Goal: Task Accomplishment & Management: Complete application form

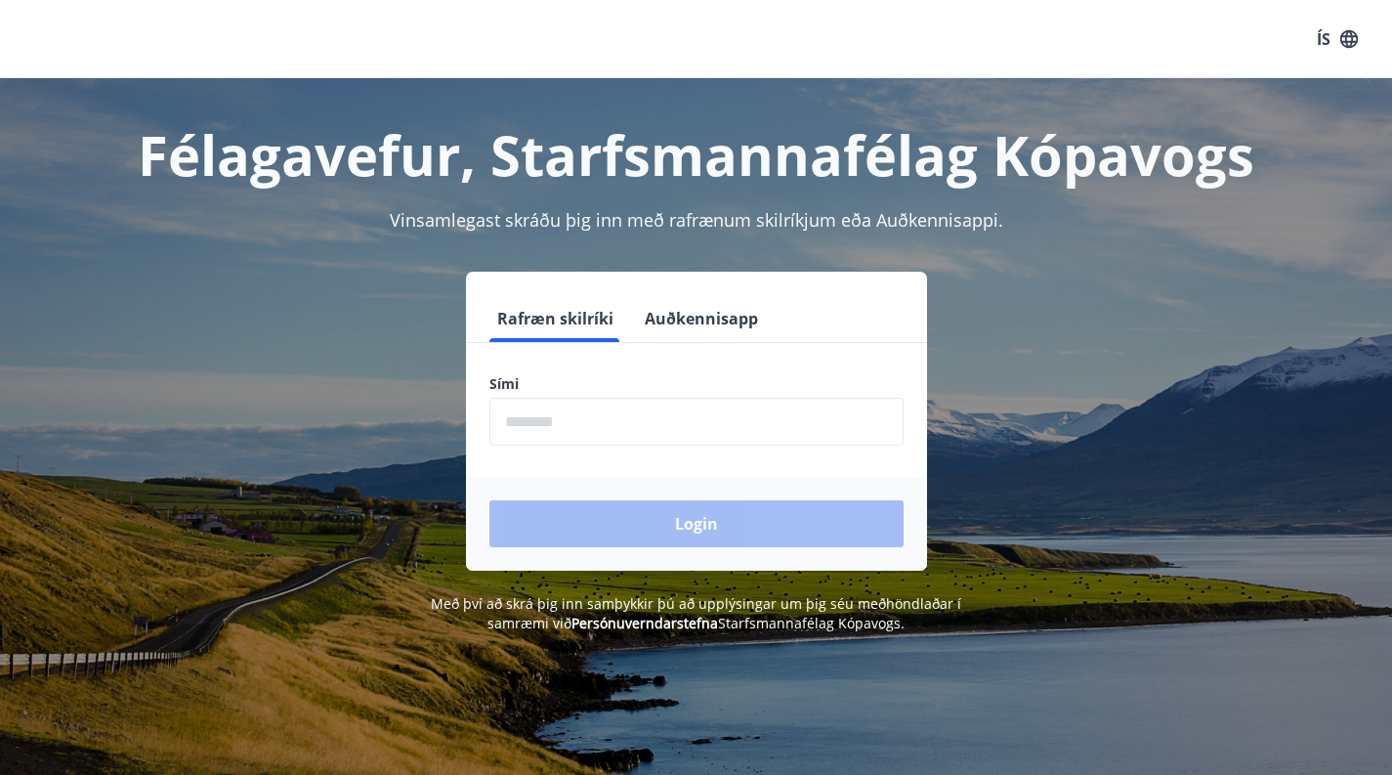
click at [557, 440] on input "phone" at bounding box center [697, 422] width 414 height 48
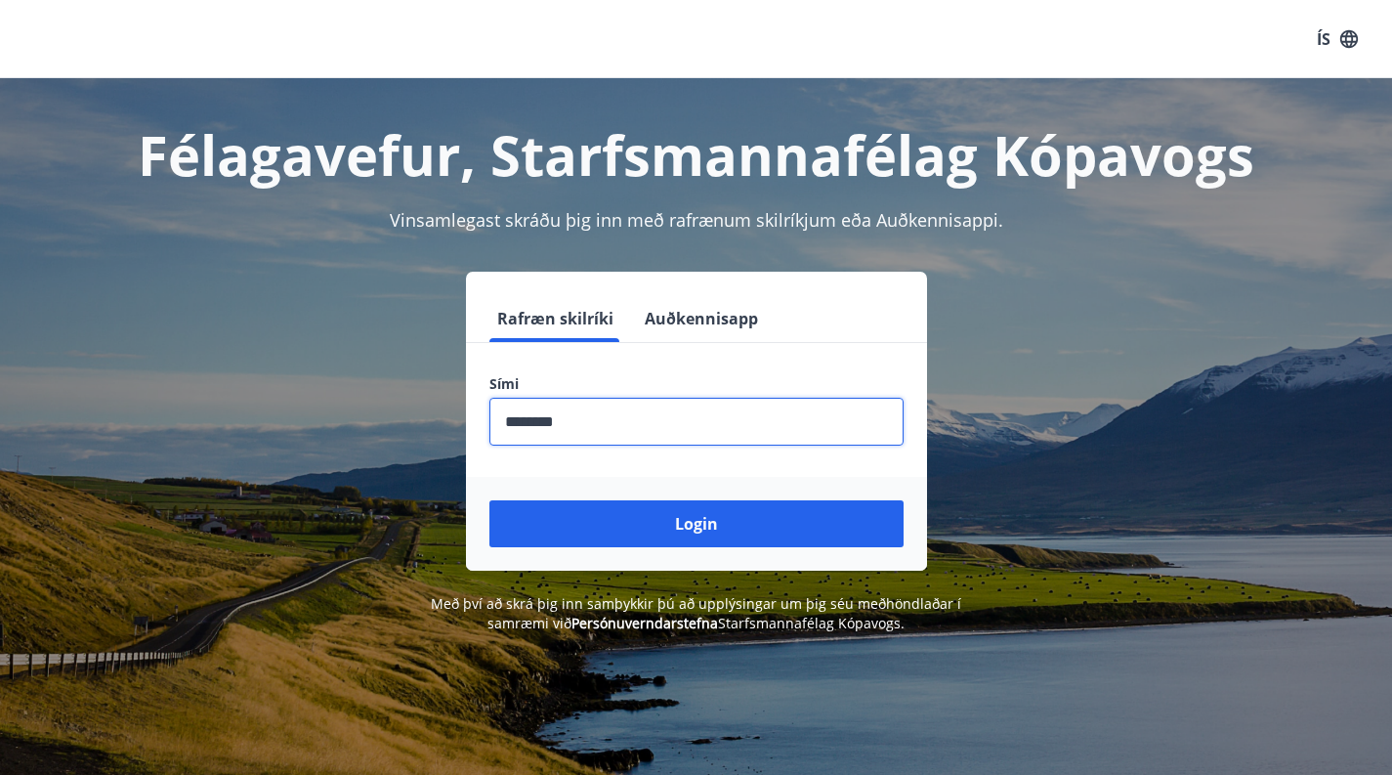
type input "********"
click at [696, 524] on button "Login" at bounding box center [697, 523] width 414 height 47
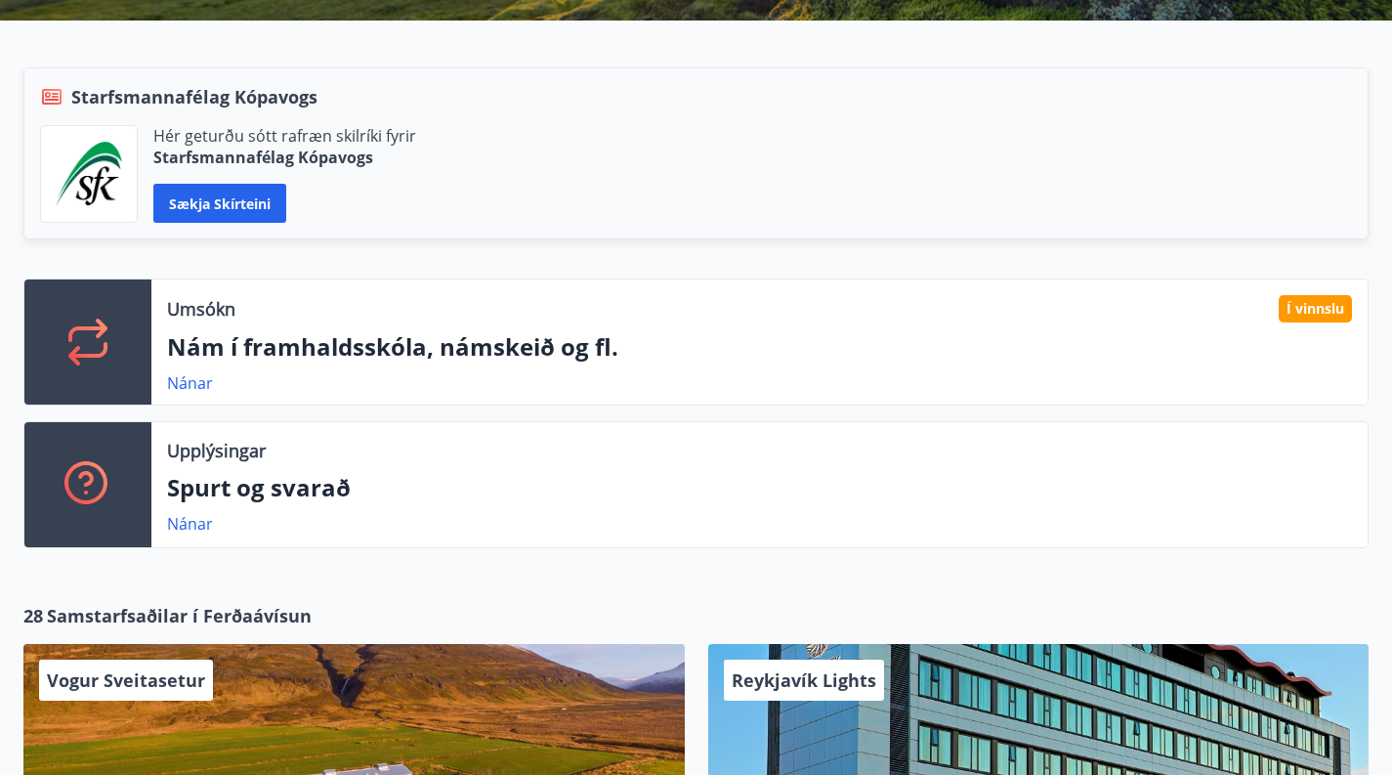
scroll to position [469, 0]
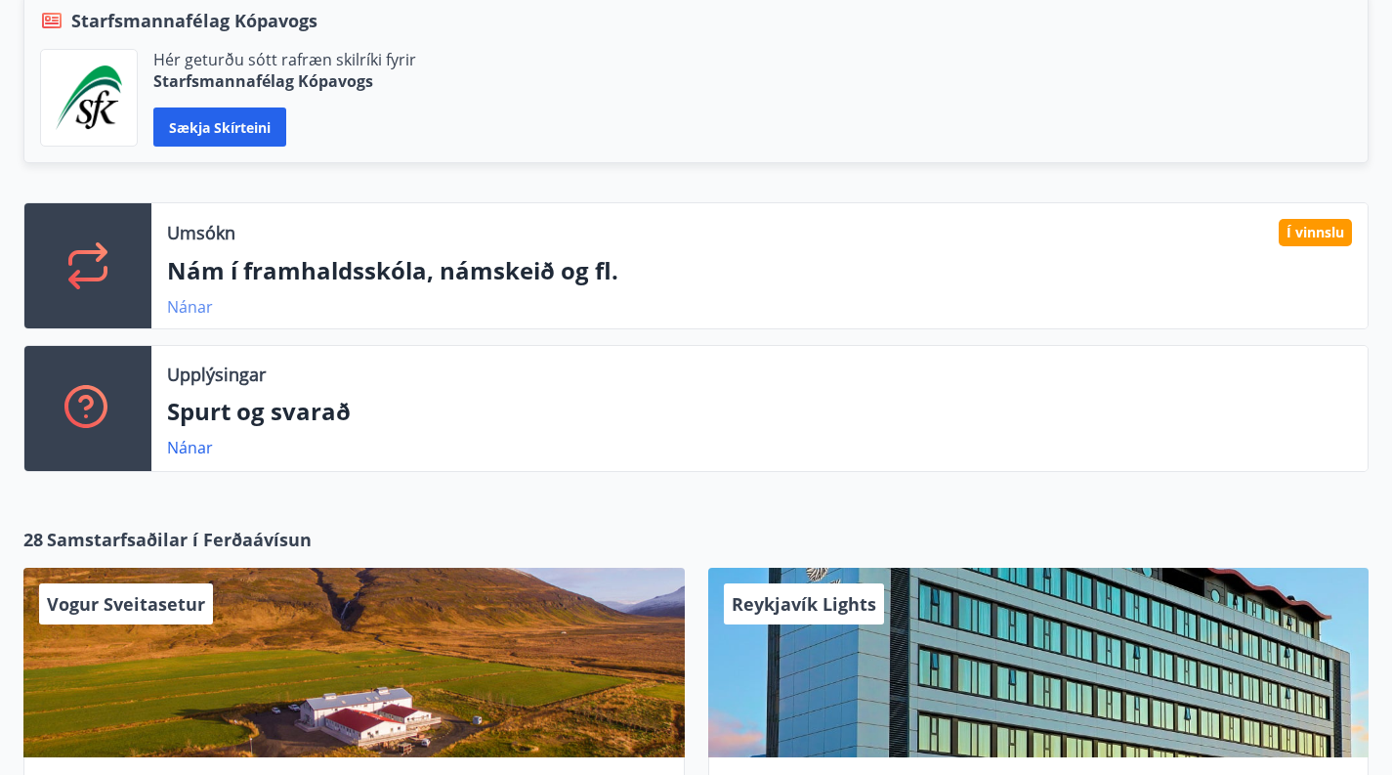
click at [199, 306] on link "Nánar" at bounding box center [190, 306] width 46 height 21
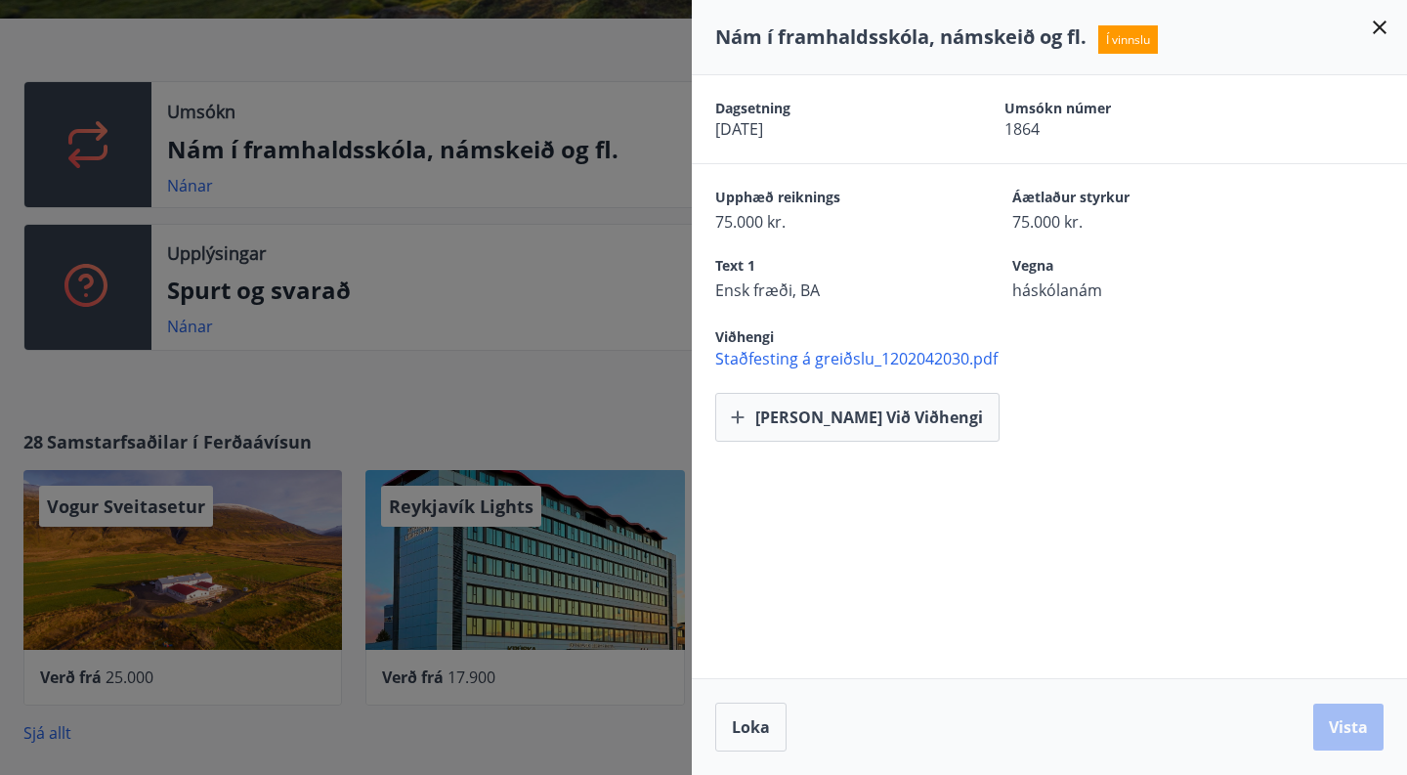
click at [499, 225] on div at bounding box center [703, 387] width 1407 height 775
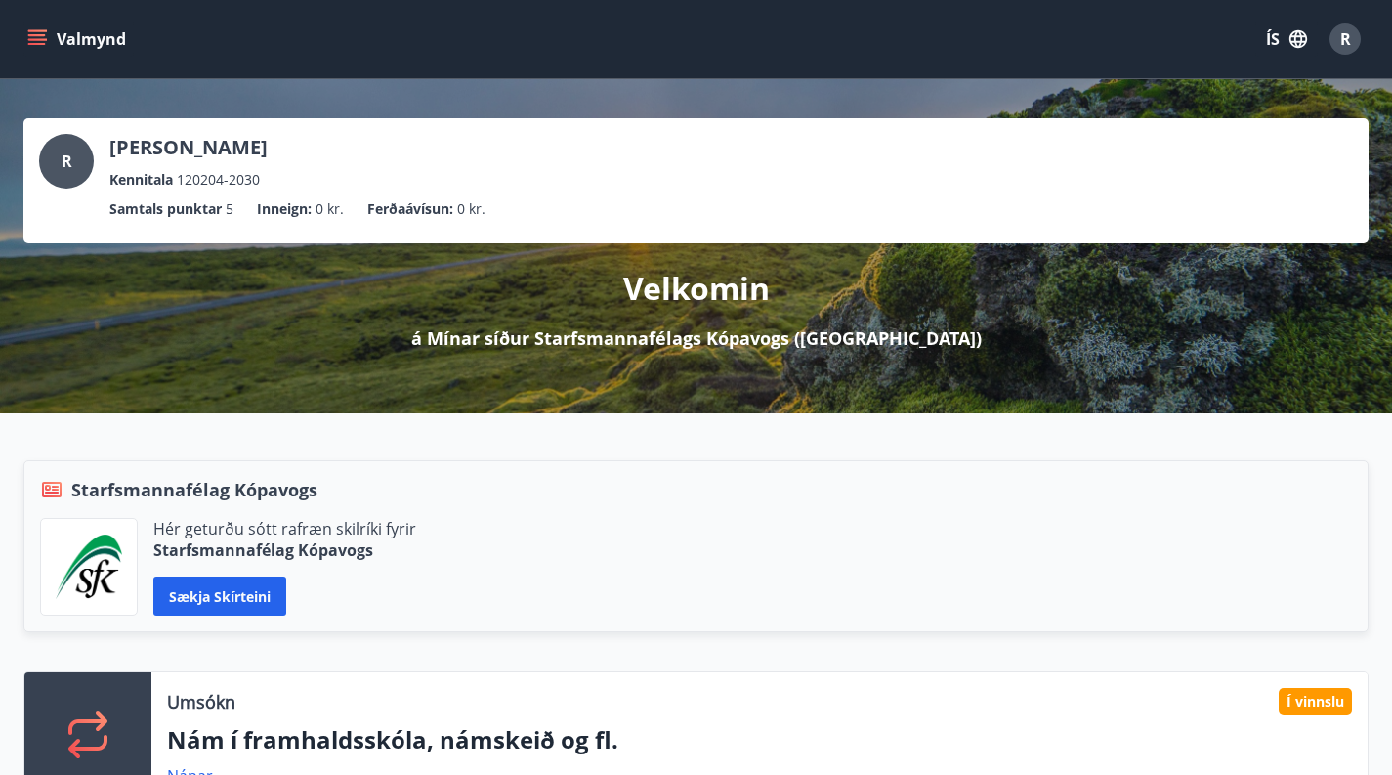
scroll to position [0, 0]
click at [26, 38] on button "Valmynd" at bounding box center [78, 38] width 110 height 35
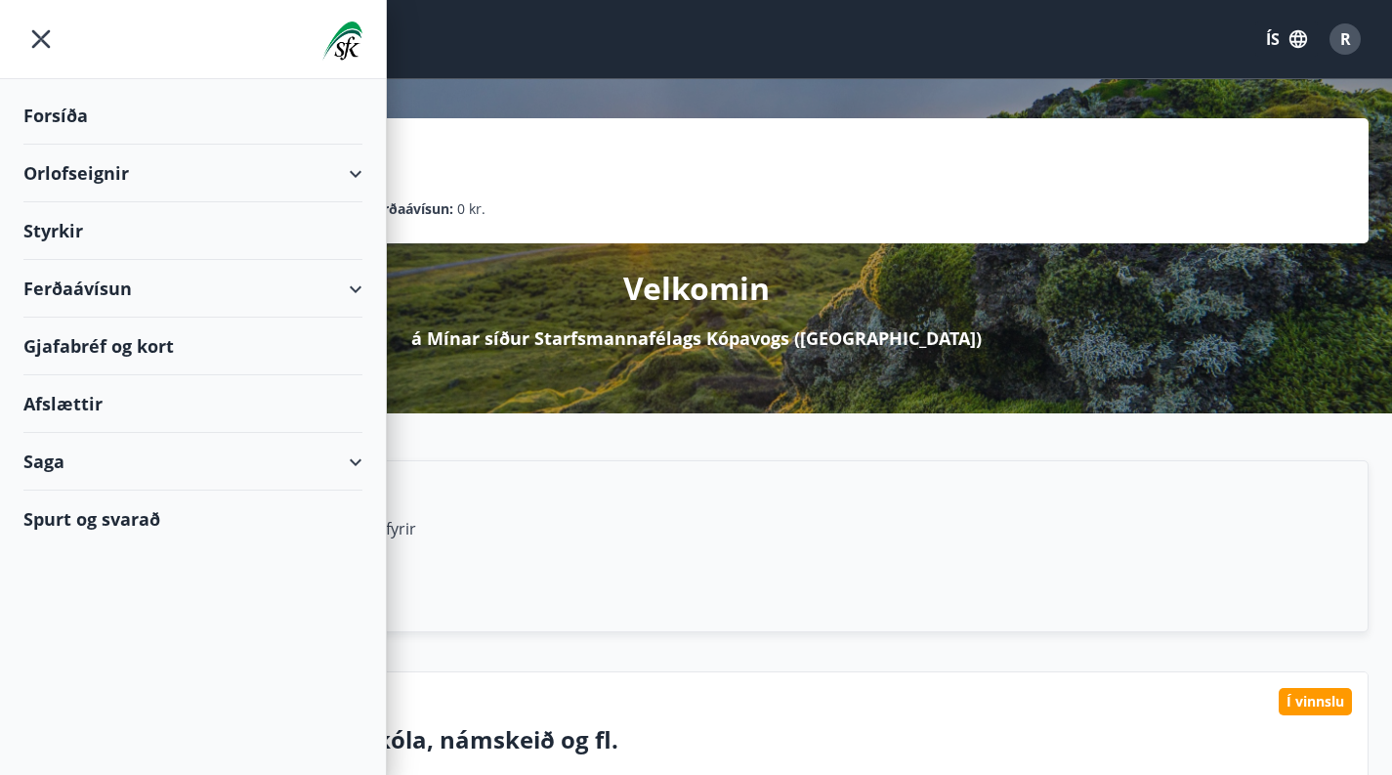
click at [96, 220] on div "Styrkir" at bounding box center [192, 231] width 339 height 58
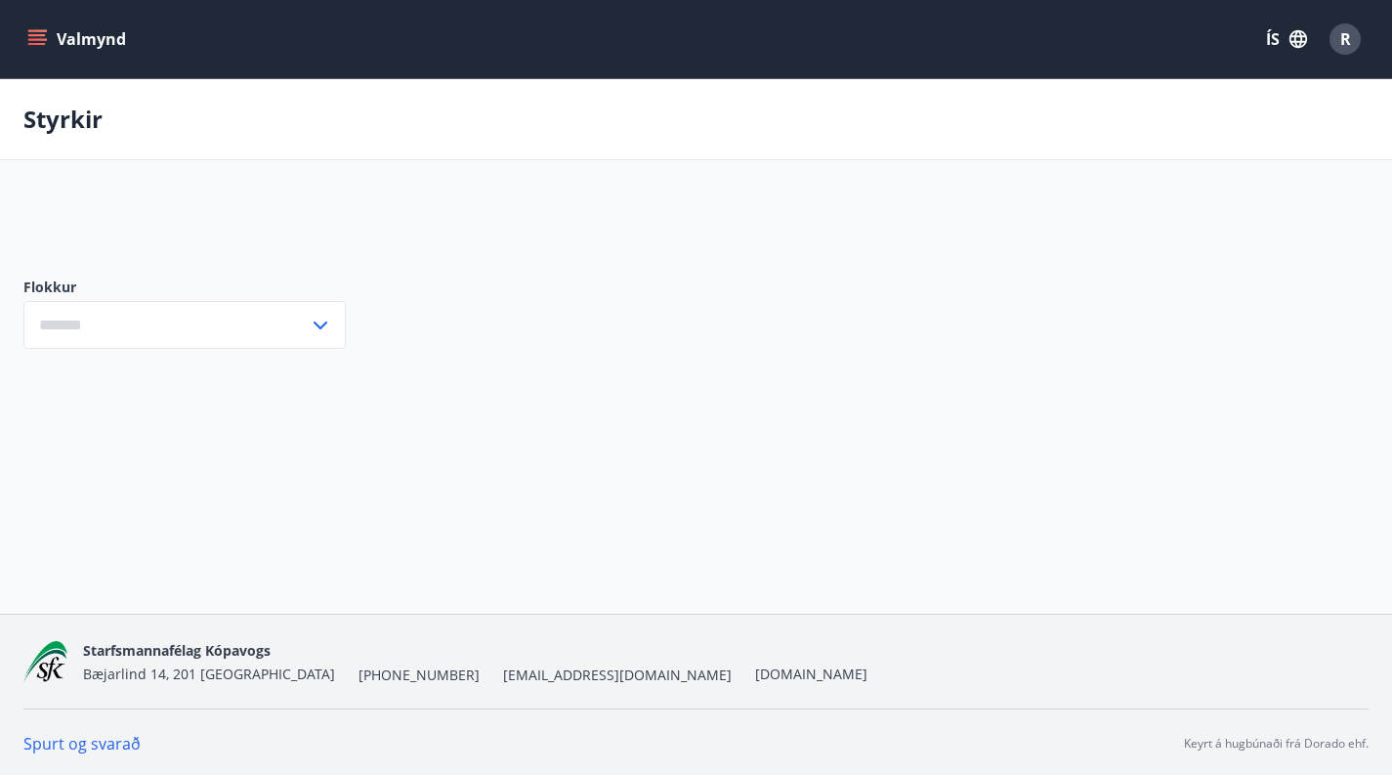
type input "***"
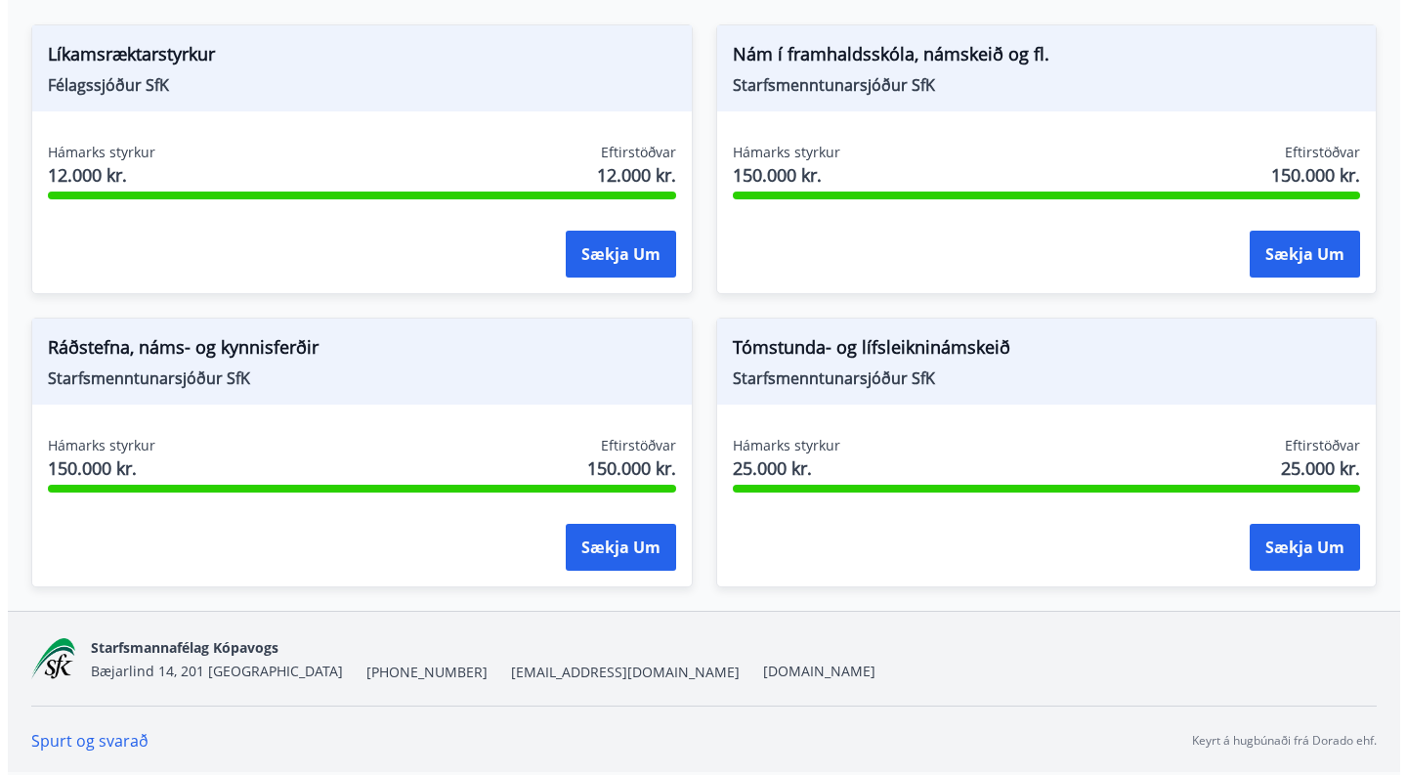
scroll to position [392, 0]
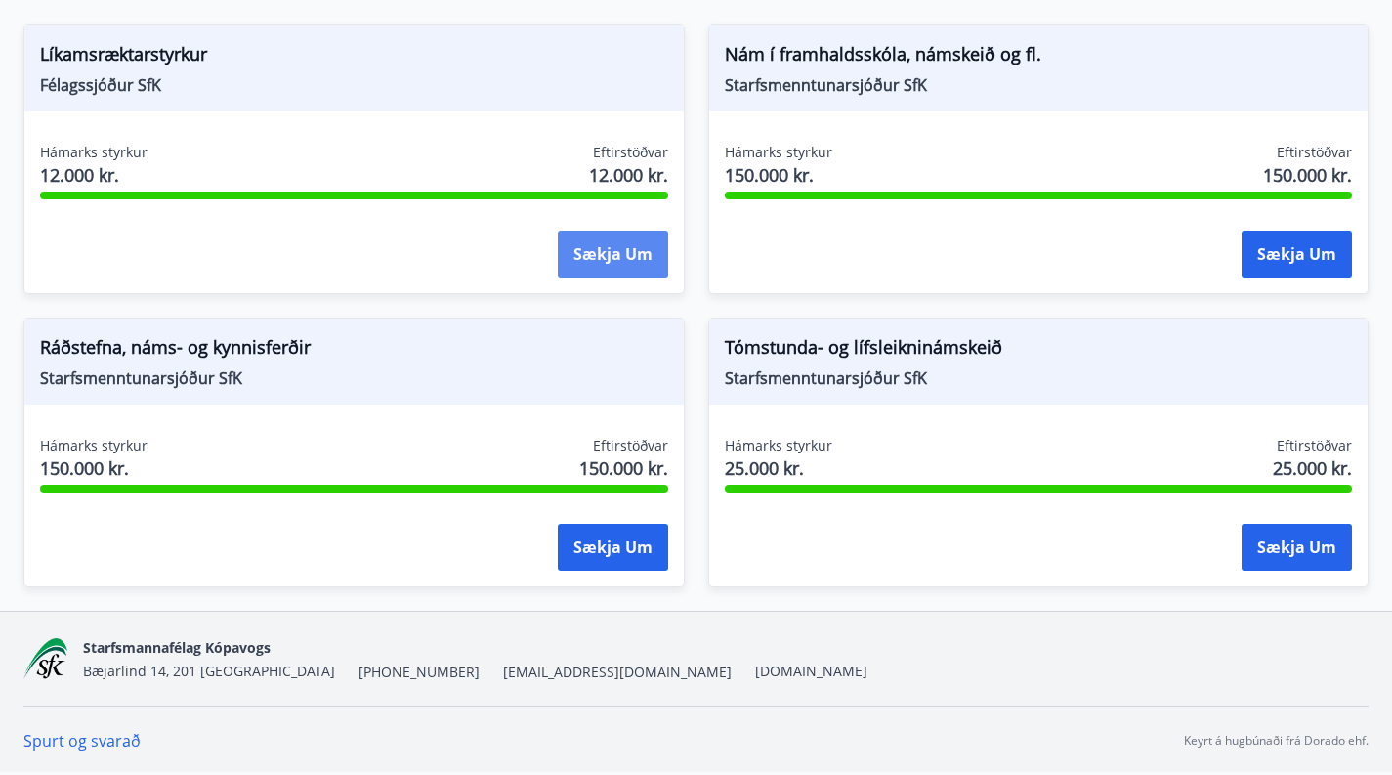
click at [605, 247] on button "Sækja um" at bounding box center [613, 254] width 110 height 47
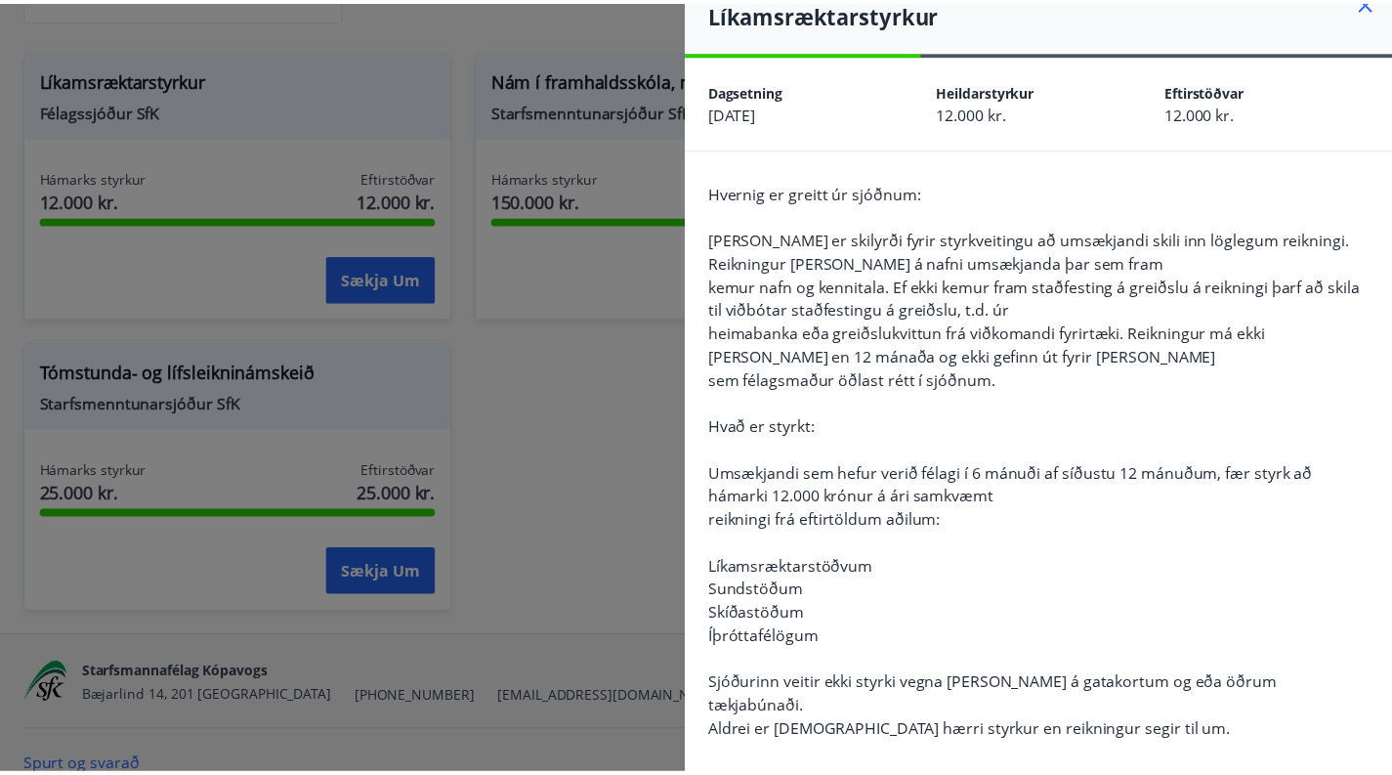
scroll to position [35, 0]
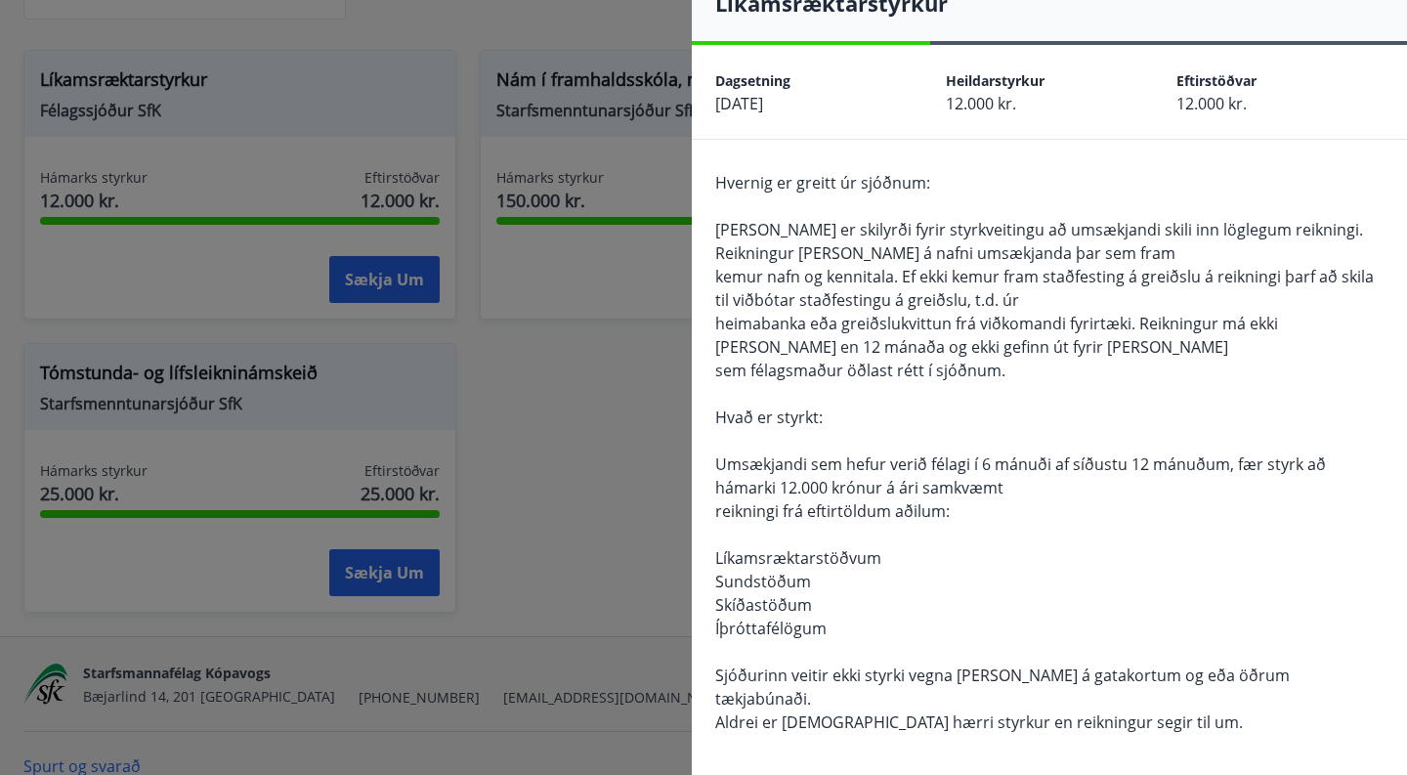
click at [603, 537] on div at bounding box center [703, 387] width 1407 height 775
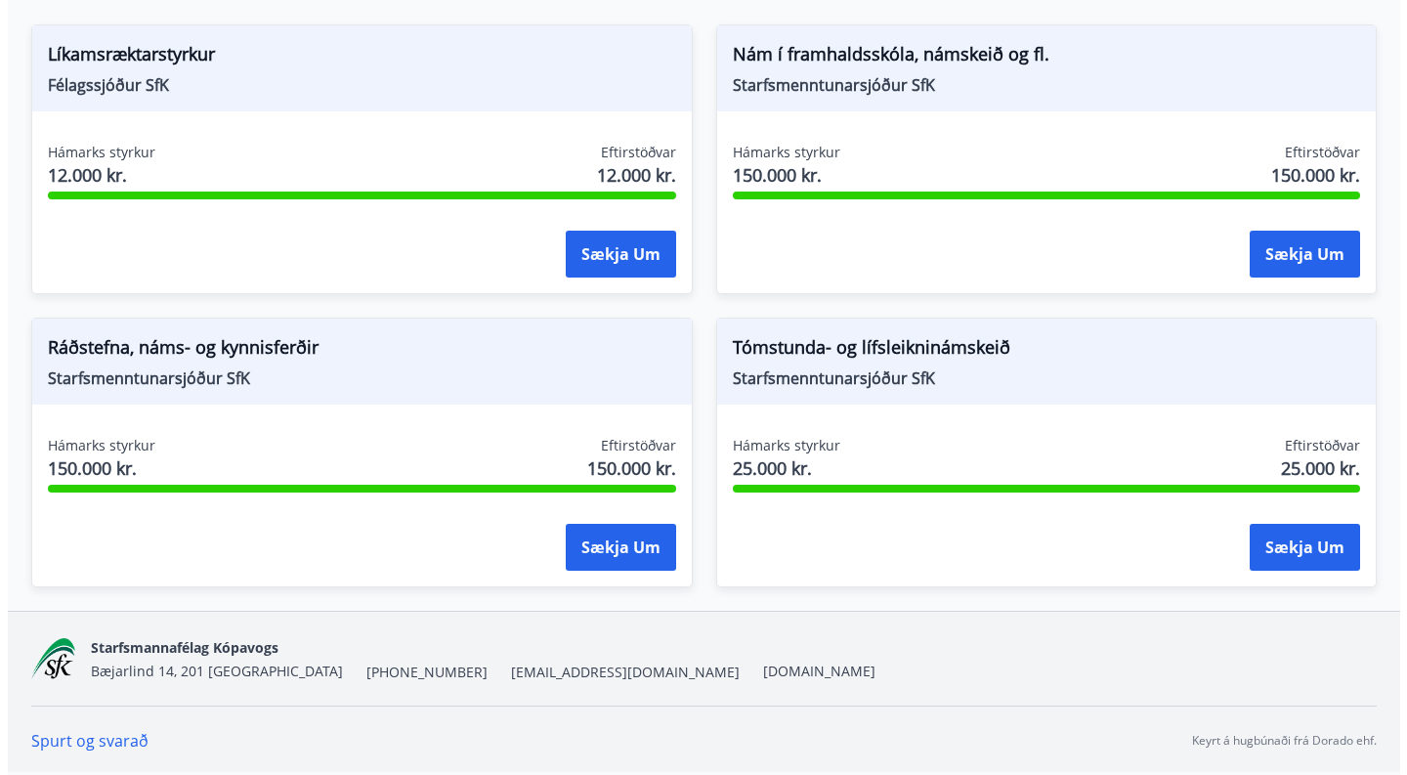
scroll to position [0, 0]
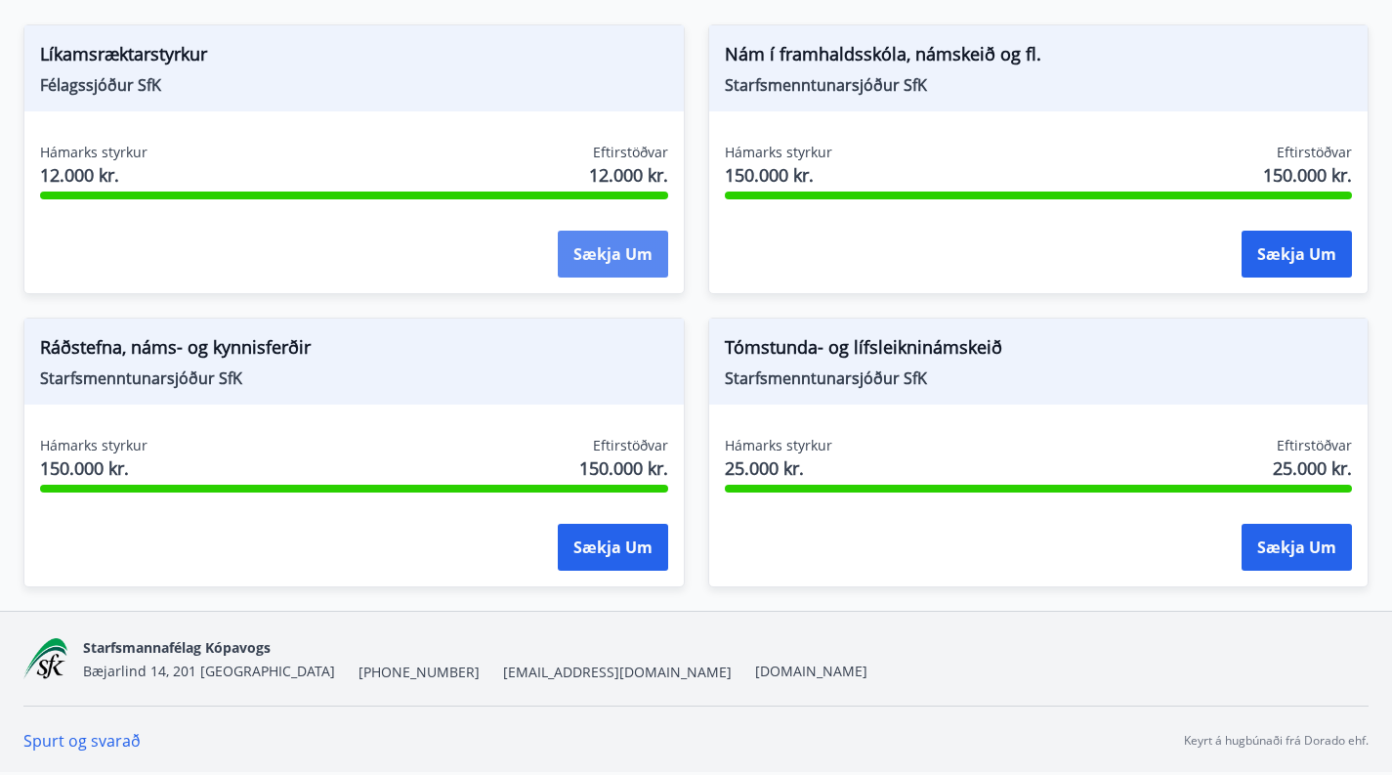
click at [590, 253] on button "Sækja um" at bounding box center [613, 254] width 110 height 47
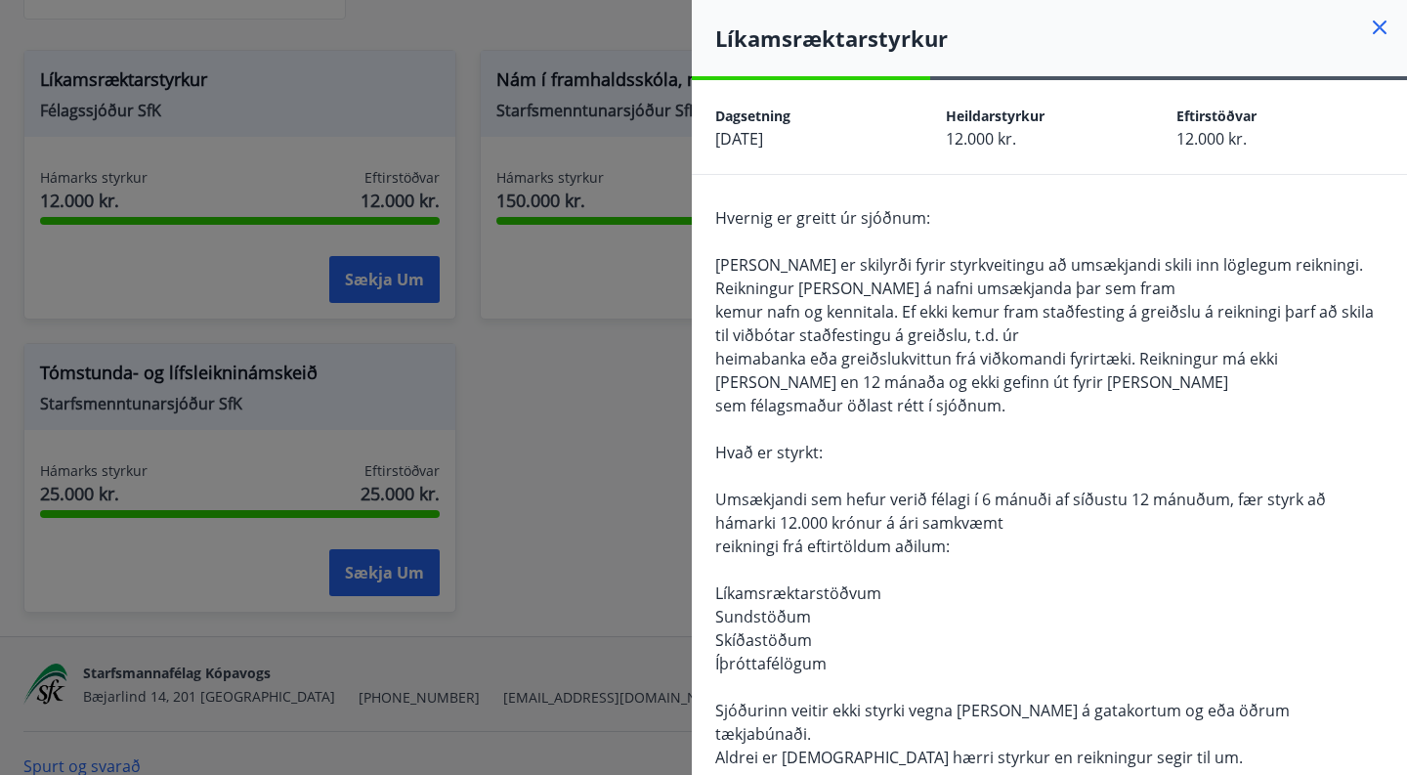
click at [1368, 22] on icon at bounding box center [1379, 27] width 23 height 23
